Goal: Information Seeking & Learning: Find specific fact

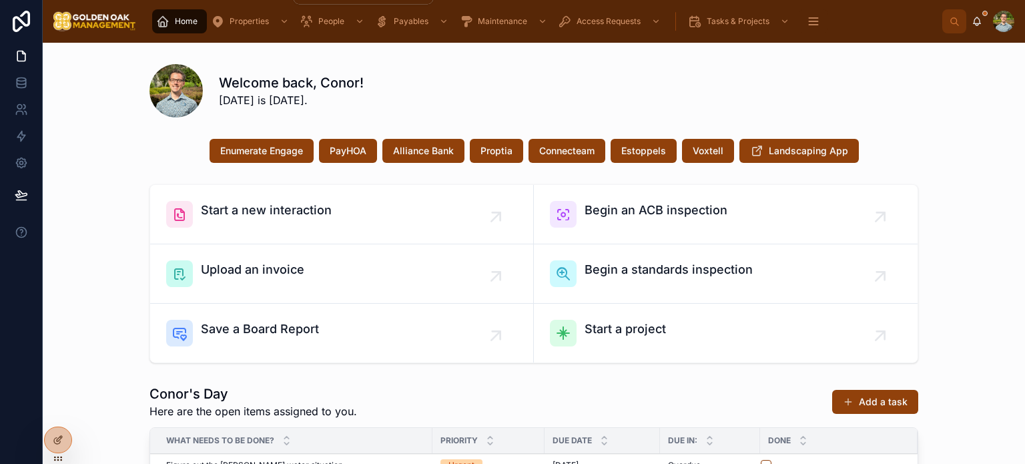
click at [269, 21] on div "Properties" at bounding box center [251, 21] width 81 height 21
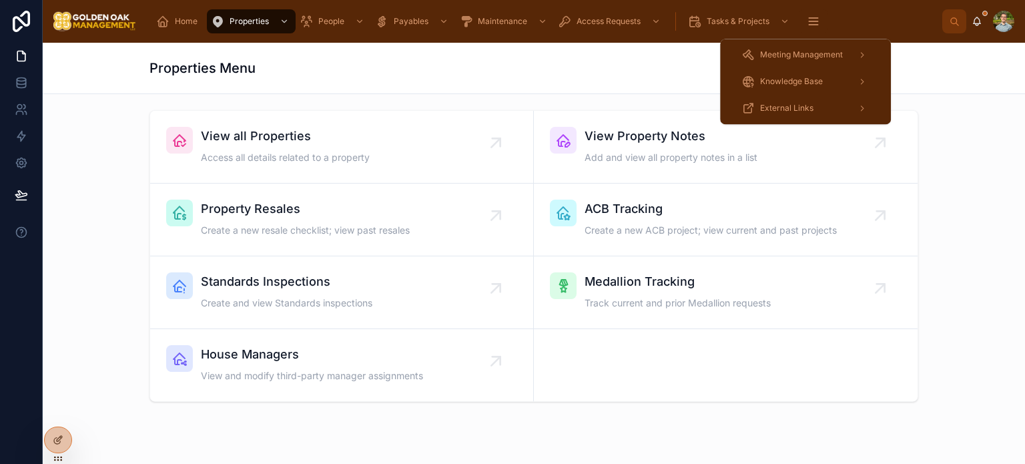
click at [848, 82] on div "Knowledge Base" at bounding box center [805, 81] width 128 height 21
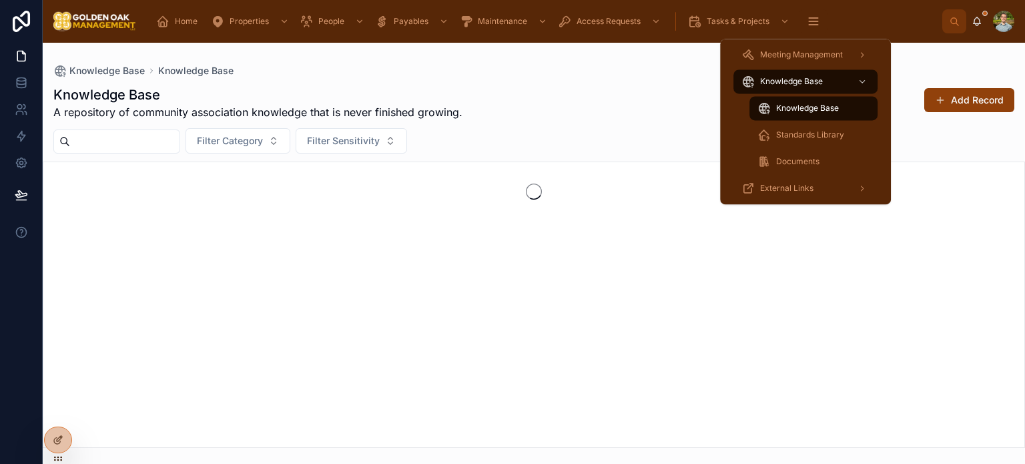
click at [851, 134] on div "Standards Library" at bounding box center [813, 134] width 112 height 21
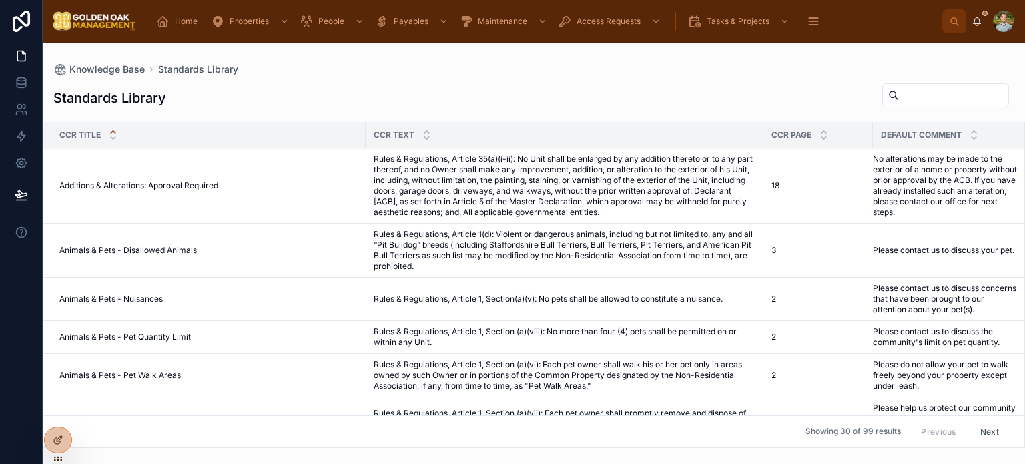
click at [522, 89] on div "Standards Library" at bounding box center [533, 98] width 960 height 31
click at [936, 93] on input "text" at bounding box center [952, 95] width 109 height 19
type input "*"
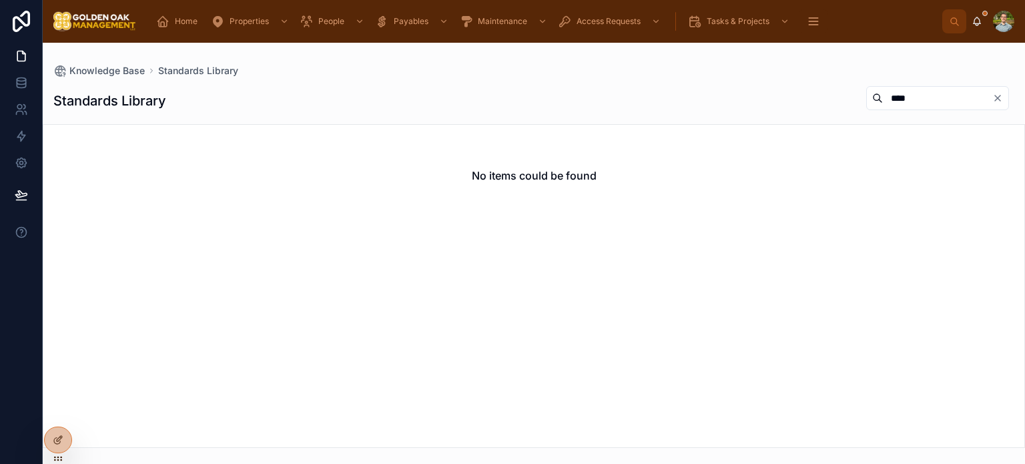
click at [936, 93] on input "****" at bounding box center [936, 98] width 109 height 19
type input "*"
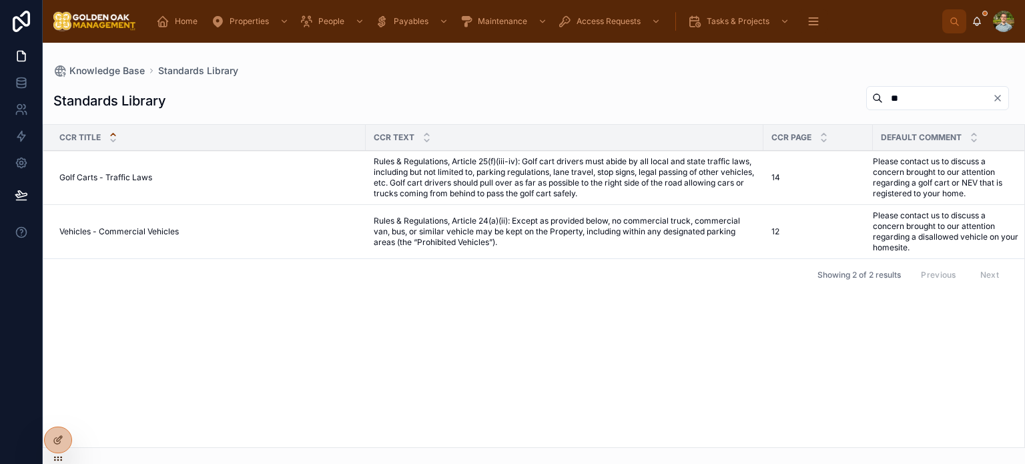
type input "*"
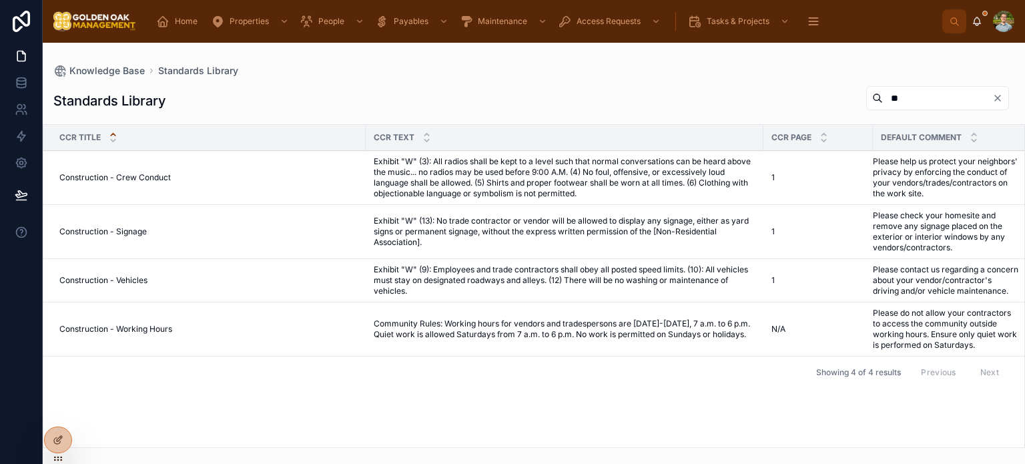
type input "*"
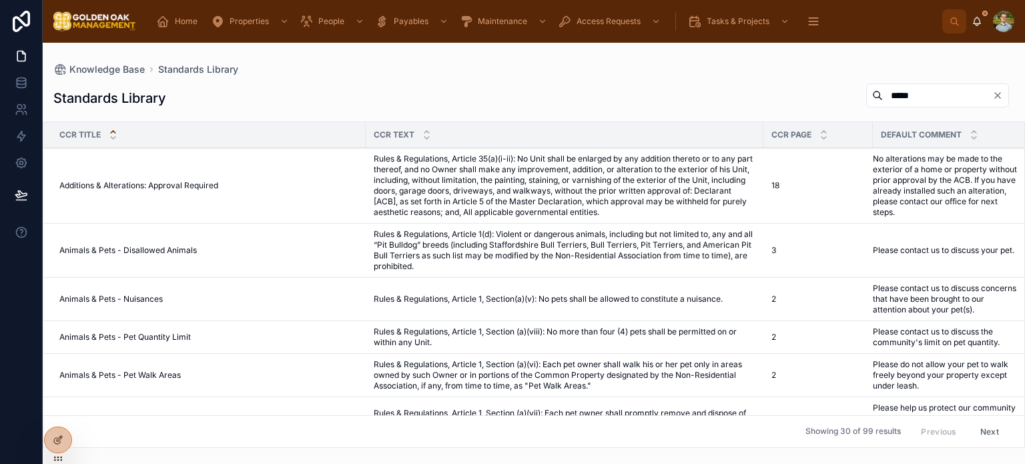
type input "******"
